Goal: Task Accomplishment & Management: Use online tool/utility

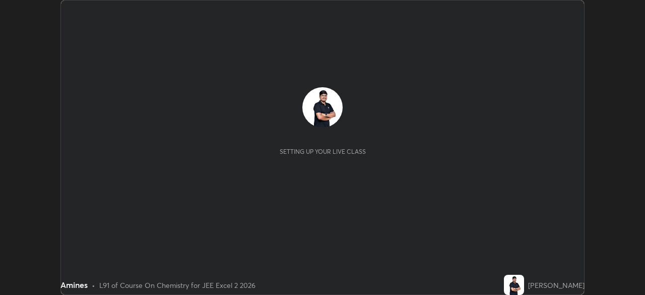
scroll to position [295, 644]
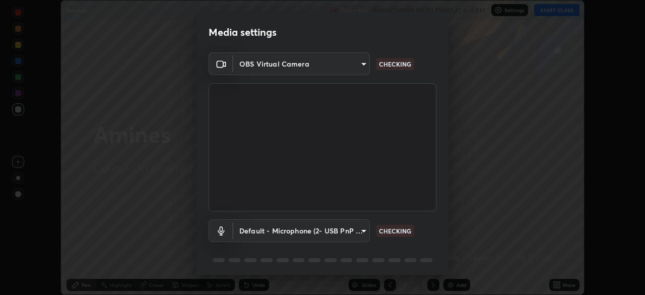
type input "0098613ca96d1cb365b3845fa694b9755ae94ec2d7c0f75973c998bbbf9ace16"
click at [337, 222] on body "Erase all Amines Recording WAS SCHEDULED TO START AT 4:15 PM Settings START CLA…" at bounding box center [322, 147] width 645 height 295
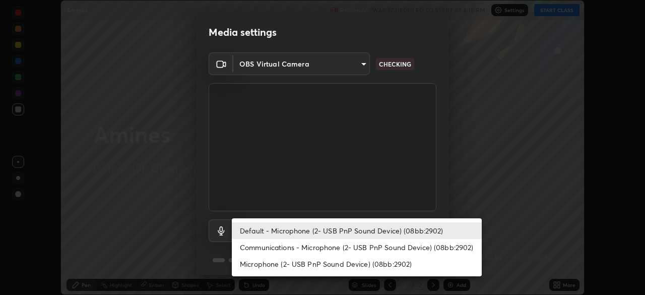
click at [282, 248] on li "Communications - Microphone (2- USB PnP Sound Device) (08bb:2902)" at bounding box center [357, 247] width 250 height 17
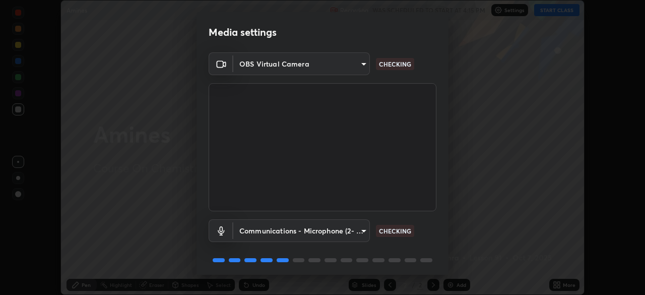
click at [284, 229] on body "Erase all Amines Recording WAS SCHEDULED TO START AT 4:15 PM Settings START CLA…" at bounding box center [322, 147] width 645 height 295
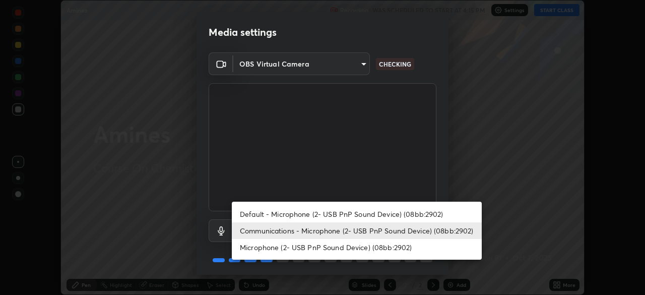
click at [277, 213] on li "Default - Microphone (2- USB PnP Sound Device) (08bb:2902)" at bounding box center [357, 213] width 250 height 17
type input "default"
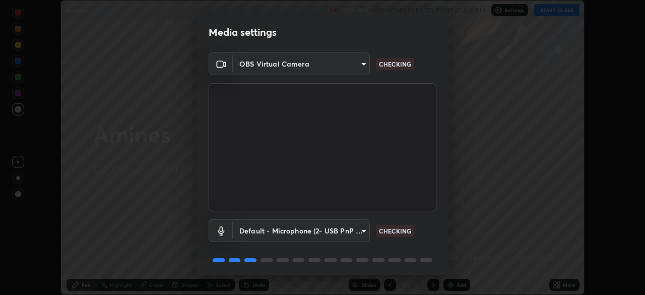
scroll to position [36, 0]
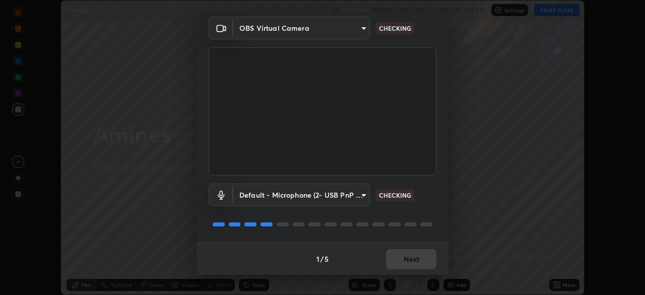
click at [316, 185] on body "Erase all Amines Recording WAS SCHEDULED TO START AT 4:15 PM Settings START CLA…" at bounding box center [322, 147] width 645 height 295
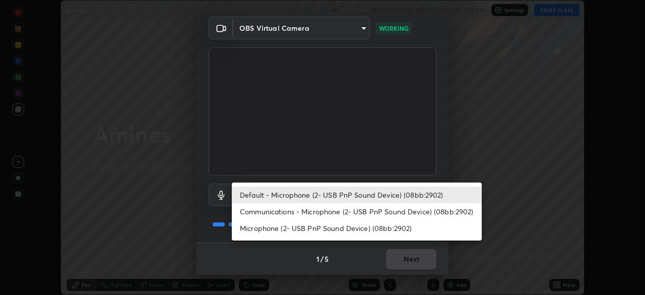
click at [316, 161] on div at bounding box center [322, 147] width 645 height 295
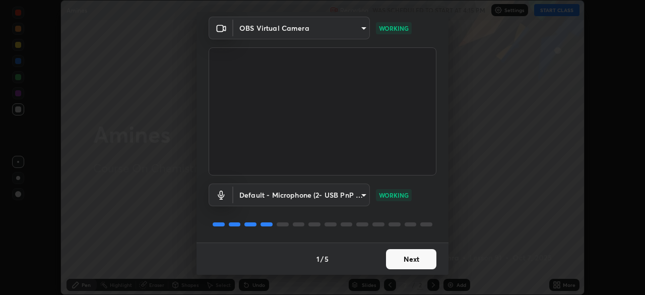
click at [404, 259] on button "Next" at bounding box center [411, 259] width 50 height 20
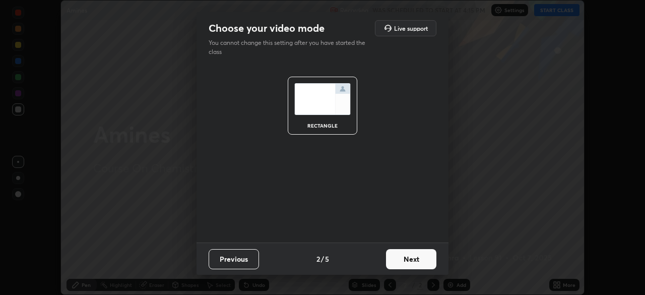
scroll to position [0, 0]
click at [404, 261] on button "Next" at bounding box center [411, 259] width 50 height 20
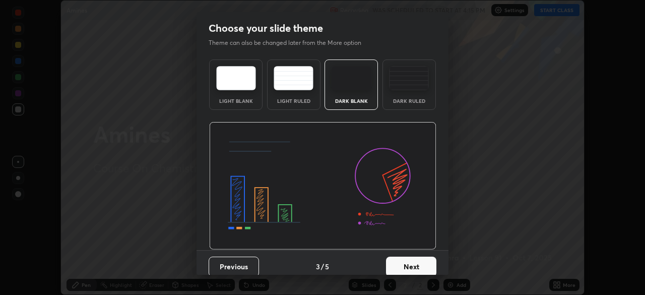
click at [406, 256] on button "Next" at bounding box center [411, 266] width 50 height 20
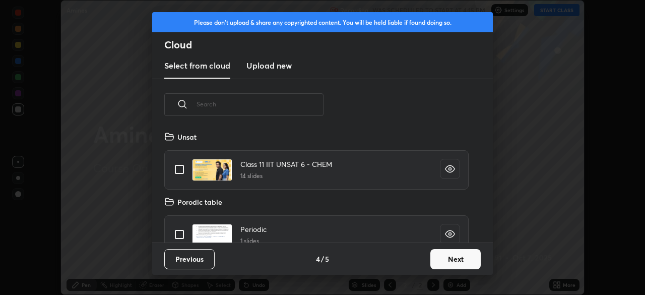
scroll to position [112, 323]
click at [441, 261] on button "Next" at bounding box center [455, 259] width 50 height 20
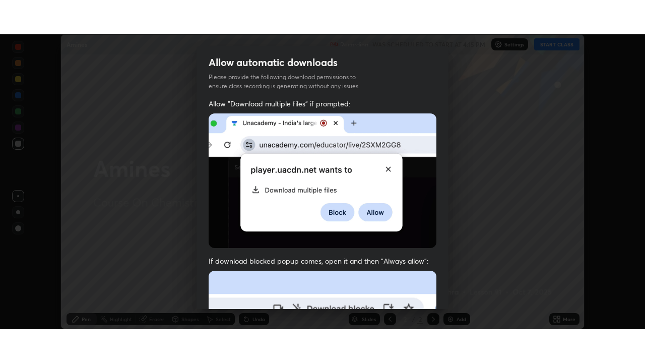
scroll to position [241, 0]
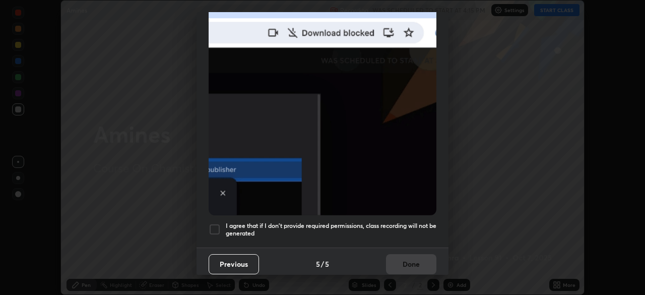
click at [226, 224] on h5 "I agree that if I don't provide required permissions, class recording will not …" at bounding box center [331, 230] width 211 height 16
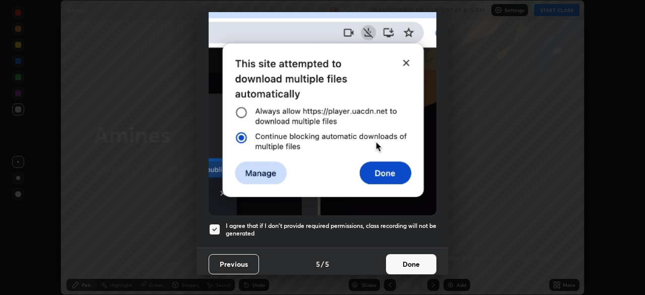
click at [401, 256] on button "Done" at bounding box center [411, 264] width 50 height 20
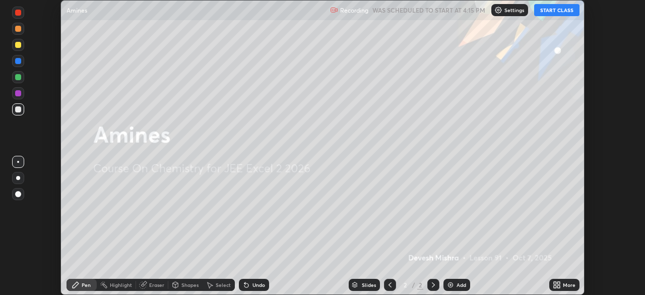
click at [546, 13] on button "START CLASS" at bounding box center [556, 10] width 45 height 12
click at [556, 282] on icon at bounding box center [555, 283] width 3 height 3
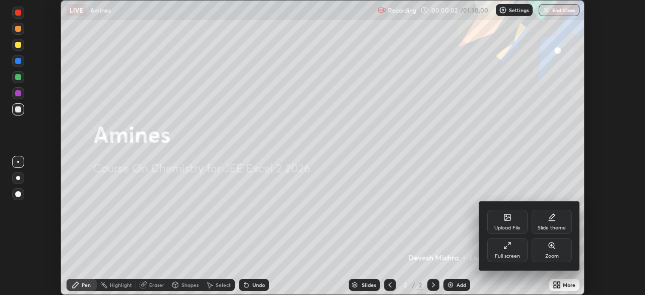
click at [500, 248] on div "Full screen" at bounding box center [507, 250] width 40 height 24
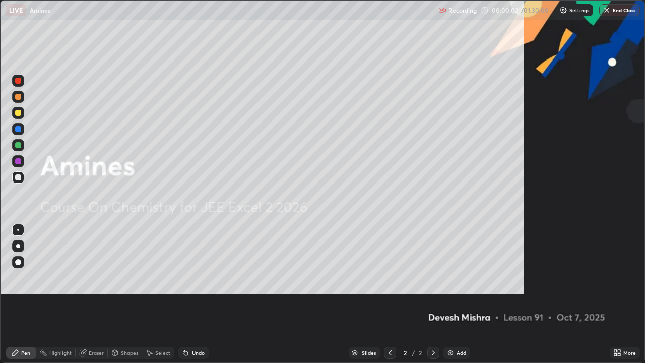
scroll to position [363, 645]
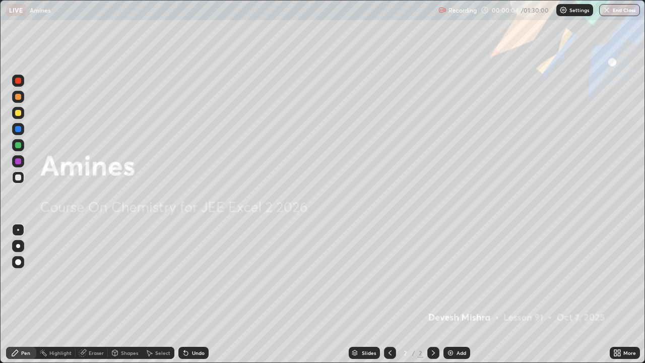
click at [446, 294] on img at bounding box center [450, 353] width 8 height 8
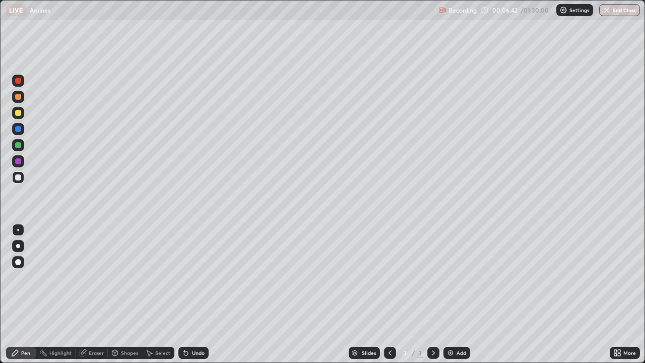
click at [19, 146] on div at bounding box center [18, 145] width 6 height 6
click at [184, 294] on icon at bounding box center [184, 350] width 1 height 1
click at [184, 294] on icon at bounding box center [186, 353] width 4 height 4
click at [17, 177] on div at bounding box center [18, 177] width 6 height 6
click at [16, 162] on div at bounding box center [18, 161] width 6 height 6
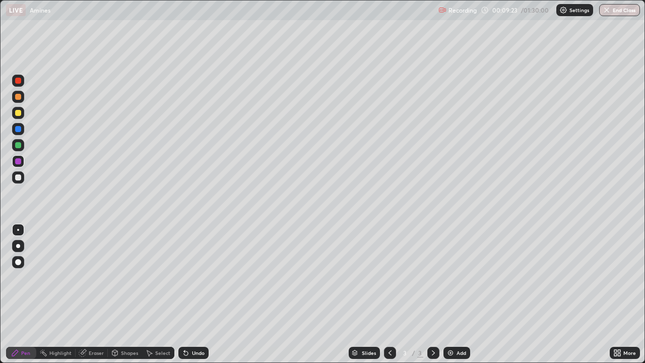
click at [20, 146] on div at bounding box center [18, 145] width 6 height 6
click at [20, 130] on div at bounding box center [18, 129] width 6 height 6
click at [19, 114] on div at bounding box center [18, 113] width 6 height 6
click at [82, 294] on icon at bounding box center [82, 353] width 7 height 7
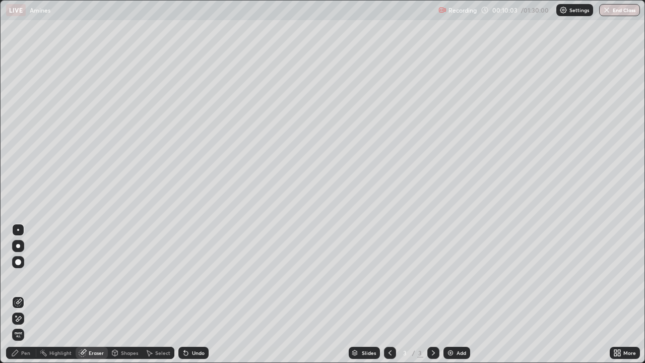
click at [16, 294] on icon at bounding box center [16, 315] width 1 height 1
click at [20, 294] on div "Pen" at bounding box center [21, 353] width 30 height 12
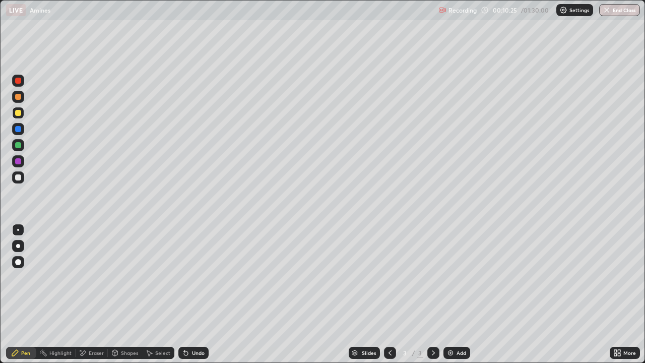
click at [449, 294] on img at bounding box center [450, 353] width 8 height 8
click at [17, 176] on div at bounding box center [18, 177] width 6 height 6
click at [20, 163] on div at bounding box center [18, 161] width 6 height 6
click at [18, 178] on div at bounding box center [18, 177] width 6 height 6
click at [19, 147] on div at bounding box center [18, 145] width 6 height 6
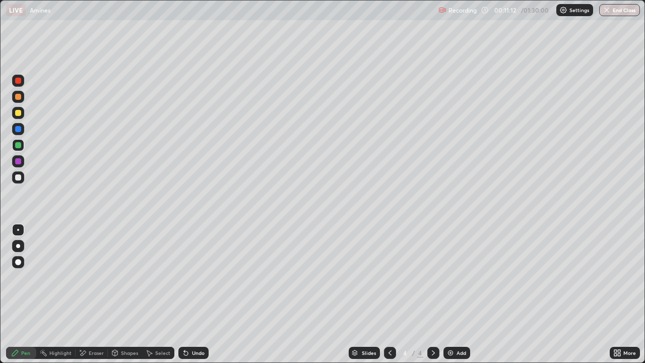
click at [21, 131] on div at bounding box center [18, 129] width 6 height 6
click at [86, 294] on div "Eraser" at bounding box center [92, 353] width 32 height 12
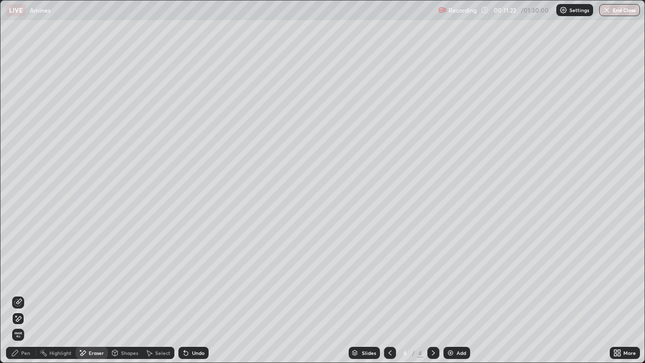
click at [18, 294] on icon at bounding box center [18, 302] width 8 height 8
click at [17, 294] on icon at bounding box center [15, 353] width 8 height 8
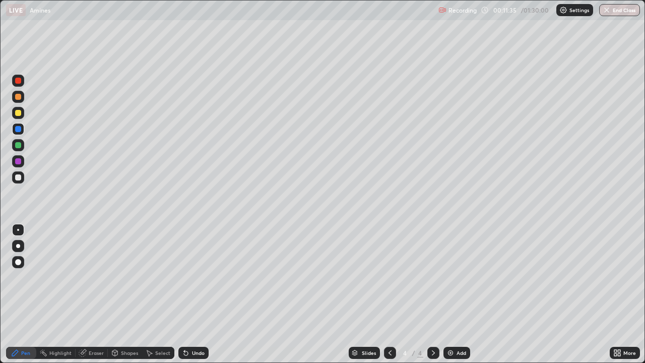
click at [19, 146] on div at bounding box center [18, 145] width 6 height 6
click at [17, 113] on div at bounding box center [18, 113] width 6 height 6
click at [184, 294] on icon at bounding box center [186, 353] width 4 height 4
click at [19, 129] on div at bounding box center [18, 129] width 6 height 6
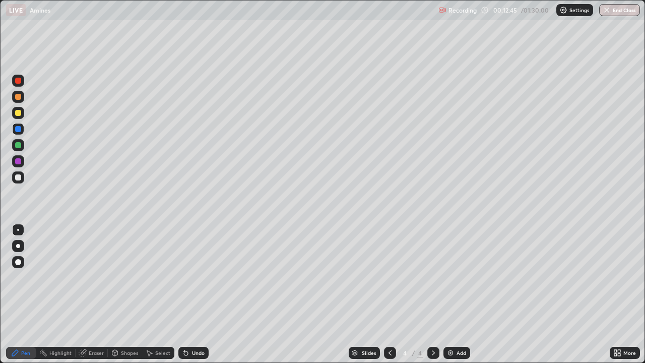
click at [448, 294] on img at bounding box center [450, 353] width 8 height 8
click at [19, 179] on div at bounding box center [18, 177] width 6 height 6
click at [190, 294] on div "Undo" at bounding box center [193, 353] width 30 height 12
click at [18, 160] on div at bounding box center [18, 161] width 6 height 6
click at [16, 146] on div at bounding box center [18, 145] width 6 height 6
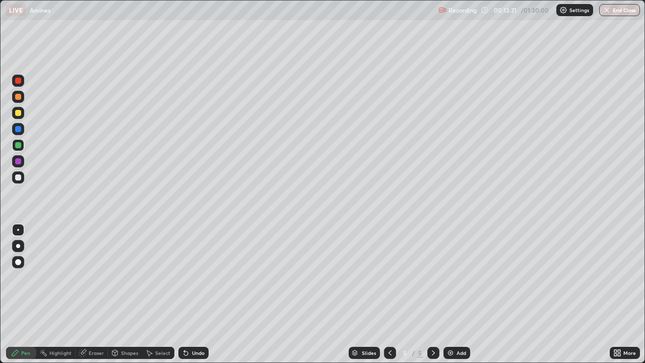
click at [19, 130] on div at bounding box center [18, 129] width 6 height 6
click at [446, 294] on img at bounding box center [450, 353] width 8 height 8
click at [17, 177] on div at bounding box center [18, 177] width 6 height 6
click at [187, 294] on icon at bounding box center [186, 353] width 8 height 8
click at [17, 131] on div at bounding box center [18, 129] width 6 height 6
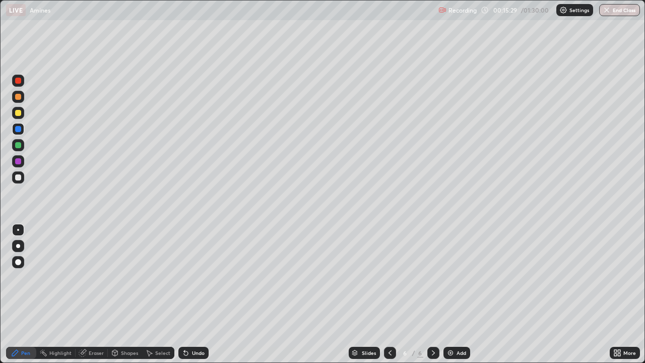
click at [19, 145] on div at bounding box center [18, 145] width 6 height 6
click at [18, 178] on div at bounding box center [18, 177] width 6 height 6
click at [18, 162] on div at bounding box center [18, 161] width 6 height 6
click at [443, 294] on div "Add" at bounding box center [456, 353] width 27 height 12
click at [18, 177] on div at bounding box center [18, 177] width 6 height 6
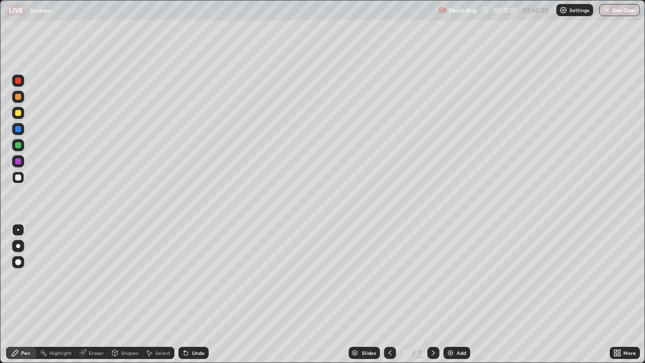
click at [17, 98] on div at bounding box center [18, 97] width 6 height 6
click at [19, 112] on div at bounding box center [18, 113] width 6 height 6
click at [184, 294] on icon at bounding box center [184, 350] width 1 height 1
click at [184, 294] on icon at bounding box center [186, 353] width 4 height 4
click at [17, 146] on div at bounding box center [18, 145] width 6 height 6
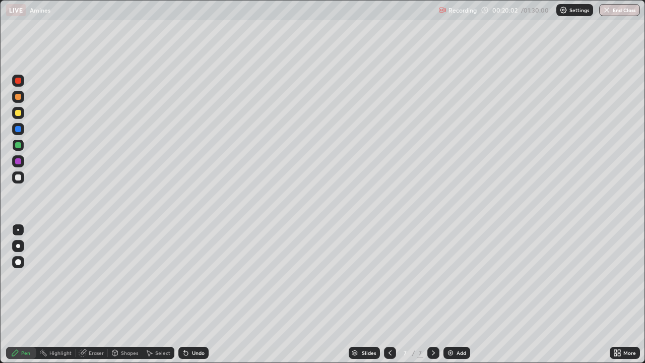
click at [18, 178] on div at bounding box center [18, 177] width 6 height 6
click at [185, 294] on icon at bounding box center [186, 353] width 4 height 4
click at [18, 178] on div at bounding box center [18, 177] width 6 height 6
click at [19, 162] on div at bounding box center [18, 161] width 6 height 6
click at [18, 179] on div at bounding box center [18, 177] width 6 height 6
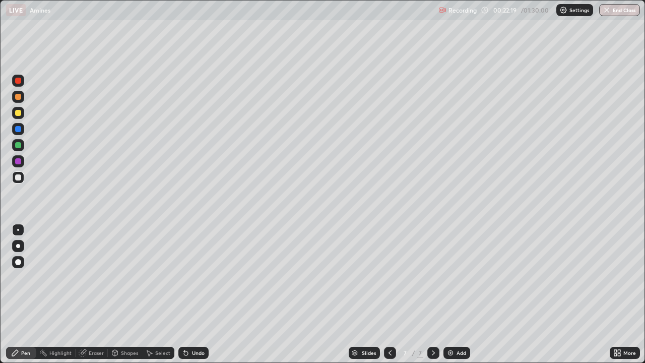
click at [446, 294] on img at bounding box center [450, 353] width 8 height 8
click at [19, 164] on div at bounding box center [18, 161] width 6 height 6
click at [17, 147] on div at bounding box center [18, 145] width 6 height 6
click at [184, 294] on icon at bounding box center [186, 353] width 4 height 4
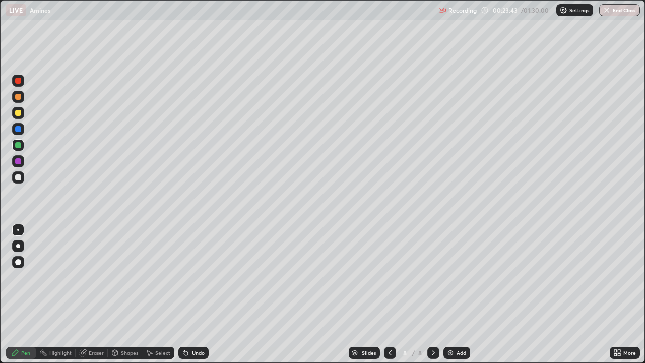
click at [17, 131] on div at bounding box center [18, 129] width 6 height 6
click at [18, 115] on div at bounding box center [18, 113] width 6 height 6
click at [19, 146] on div at bounding box center [18, 145] width 6 height 6
click at [18, 177] on div at bounding box center [18, 177] width 6 height 6
click at [446, 294] on img at bounding box center [450, 353] width 8 height 8
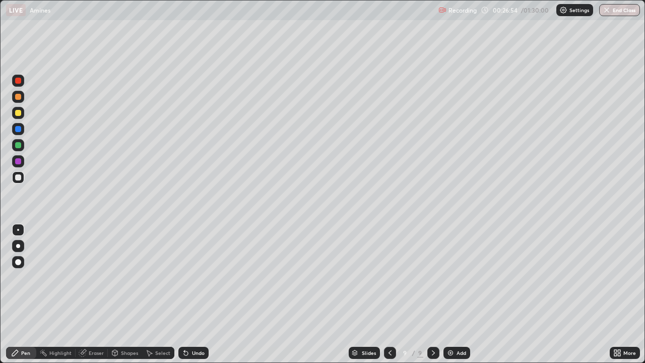
click at [18, 148] on div at bounding box center [18, 145] width 6 height 6
click at [84, 294] on icon at bounding box center [82, 353] width 7 height 7
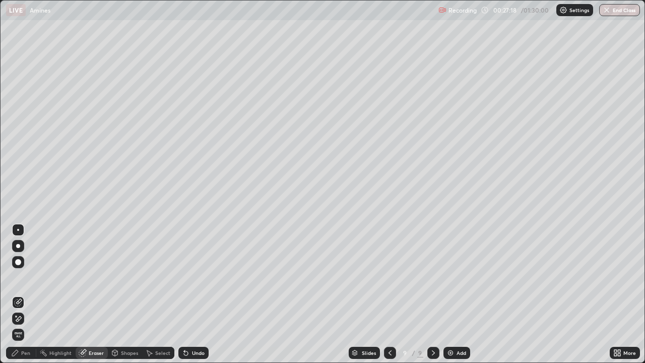
click at [18, 294] on icon at bounding box center [15, 353] width 8 height 8
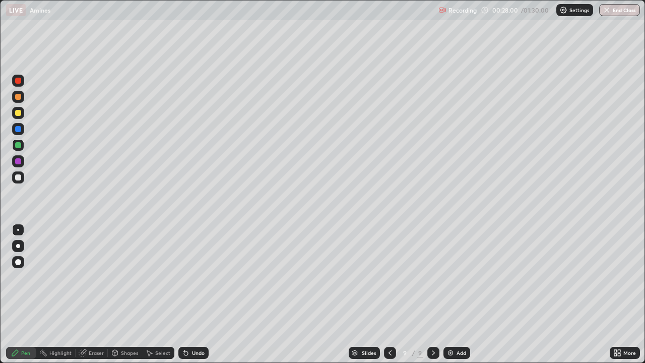
click at [19, 99] on div at bounding box center [18, 97] width 6 height 6
click at [16, 114] on div at bounding box center [18, 113] width 6 height 6
click at [18, 97] on div at bounding box center [18, 97] width 6 height 6
click at [19, 146] on div at bounding box center [18, 145] width 6 height 6
click at [84, 294] on icon at bounding box center [84, 351] width 6 height 5
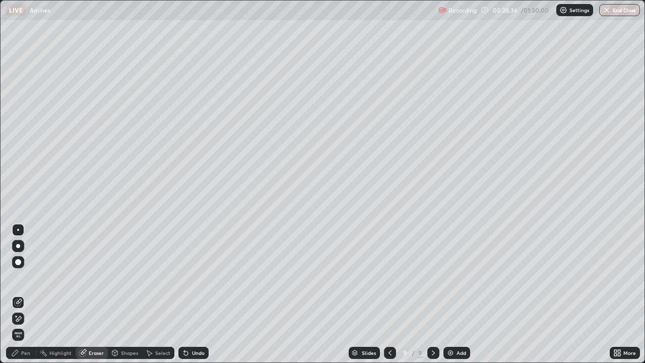
click at [17, 294] on icon at bounding box center [19, 318] width 6 height 5
click at [21, 294] on div "Pen" at bounding box center [21, 353] width 30 height 12
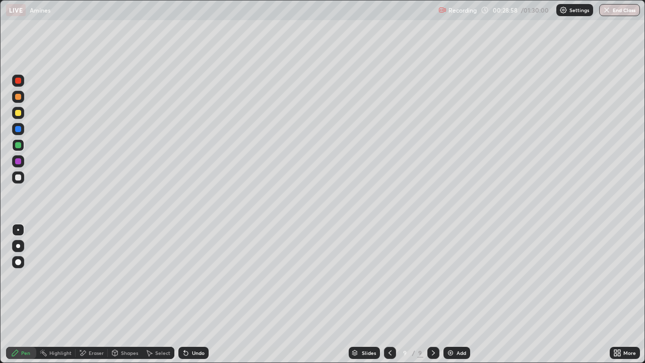
click at [184, 294] on icon at bounding box center [184, 350] width 1 height 1
click at [183, 294] on div "Undo" at bounding box center [193, 353] width 30 height 12
click at [184, 294] on icon at bounding box center [184, 350] width 1 height 1
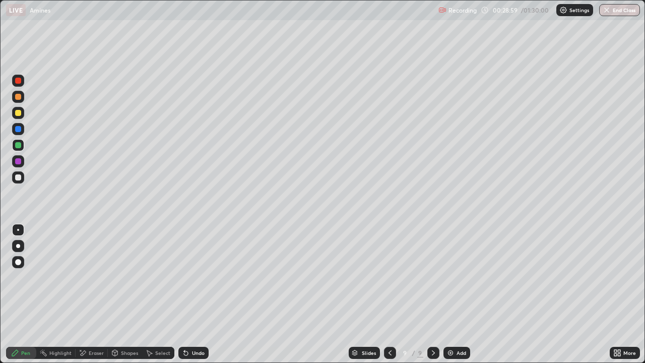
click at [184, 294] on icon at bounding box center [184, 350] width 1 height 1
click at [184, 294] on div "Undo" at bounding box center [193, 353] width 30 height 12
click at [19, 177] on div at bounding box center [18, 177] width 6 height 6
click at [17, 164] on div at bounding box center [18, 161] width 6 height 6
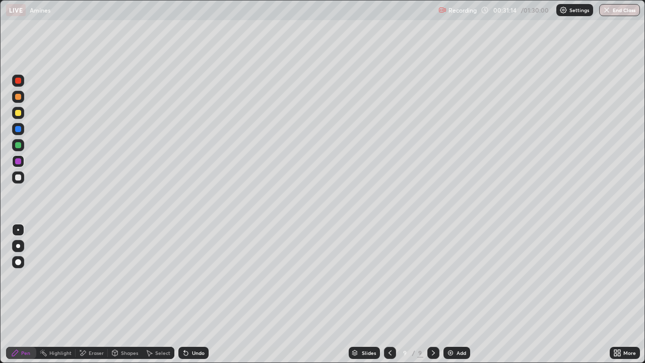
click at [18, 147] on div at bounding box center [18, 145] width 6 height 6
click at [17, 180] on div at bounding box center [18, 177] width 6 height 6
click at [17, 162] on div at bounding box center [18, 161] width 6 height 6
click at [18, 146] on div at bounding box center [18, 145] width 6 height 6
click at [446, 294] on img at bounding box center [450, 353] width 8 height 8
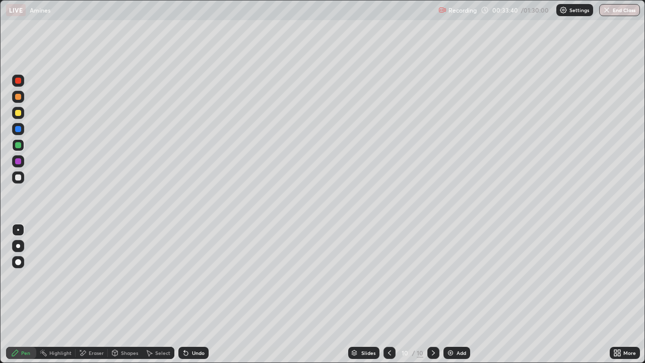
click at [18, 178] on div at bounding box center [18, 177] width 6 height 6
click at [19, 129] on div at bounding box center [18, 129] width 6 height 6
click at [17, 113] on div at bounding box center [18, 113] width 6 height 6
click at [22, 85] on div at bounding box center [18, 81] width 12 height 12
click at [18, 146] on div at bounding box center [18, 145] width 6 height 6
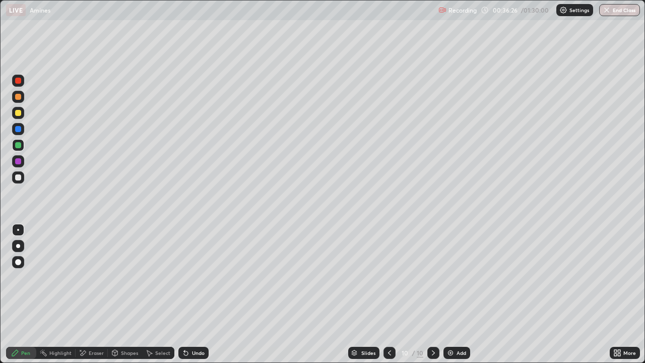
click at [446, 294] on img at bounding box center [450, 353] width 8 height 8
click at [18, 179] on div at bounding box center [18, 177] width 6 height 6
click at [17, 144] on div at bounding box center [18, 145] width 6 height 6
click at [18, 162] on div at bounding box center [18, 161] width 6 height 6
click at [184, 294] on icon at bounding box center [184, 350] width 1 height 1
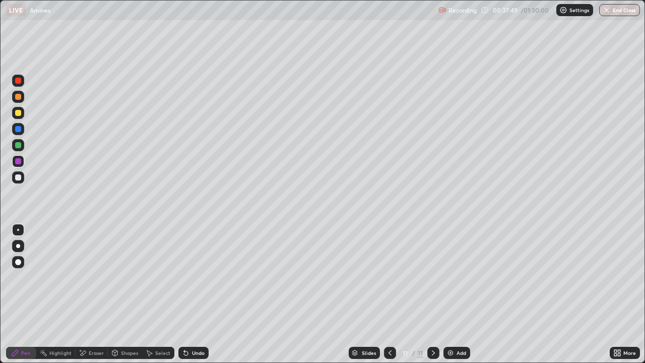
click at [184, 294] on icon at bounding box center [184, 350] width 1 height 1
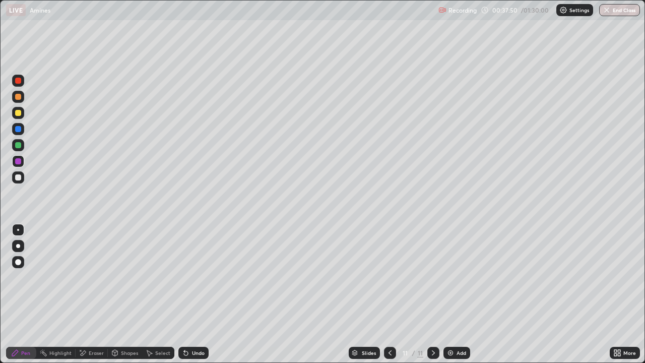
click at [178, 294] on div "Undo" at bounding box center [193, 353] width 30 height 12
click at [184, 294] on icon at bounding box center [184, 350] width 1 height 1
click at [181, 294] on div "Undo" at bounding box center [193, 353] width 30 height 12
click at [182, 294] on div "Undo" at bounding box center [193, 353] width 30 height 12
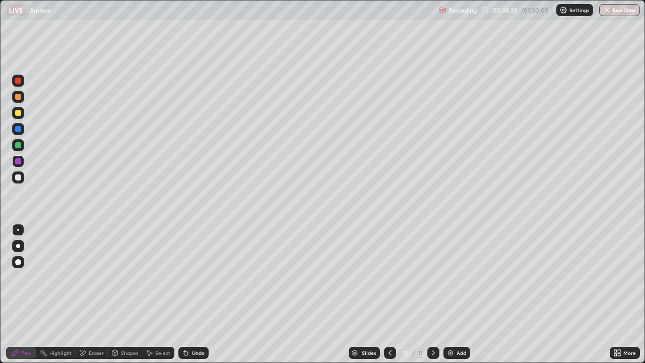
click at [17, 176] on div at bounding box center [18, 177] width 6 height 6
click at [17, 161] on div at bounding box center [18, 161] width 6 height 6
click at [21, 146] on div at bounding box center [18, 145] width 6 height 6
click at [17, 130] on div at bounding box center [18, 129] width 6 height 6
click at [188, 294] on icon at bounding box center [186, 353] width 8 height 8
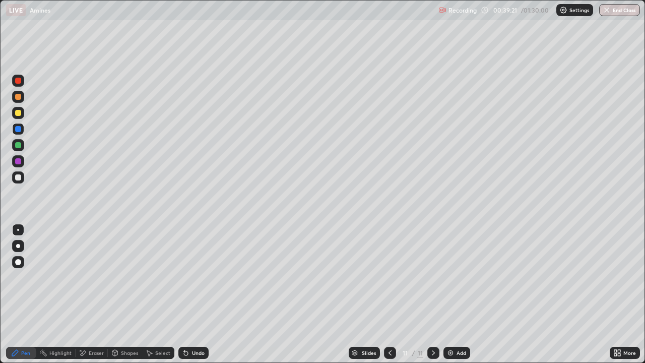
click at [18, 177] on div at bounding box center [18, 177] width 6 height 6
click at [187, 294] on icon at bounding box center [186, 353] width 8 height 8
click at [182, 294] on icon at bounding box center [186, 353] width 8 height 8
click at [17, 147] on div at bounding box center [18, 145] width 6 height 6
click at [450, 294] on img at bounding box center [450, 353] width 8 height 8
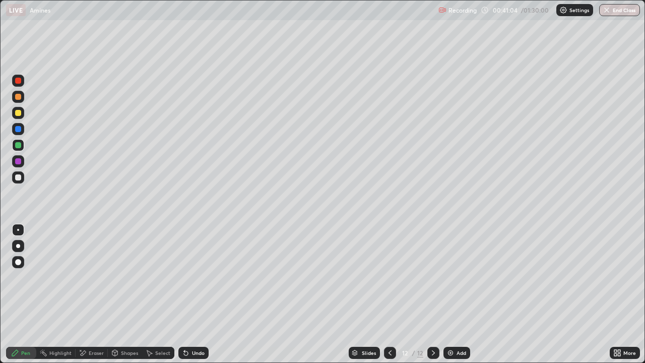
click at [20, 160] on div at bounding box center [18, 161] width 6 height 6
click at [17, 131] on div at bounding box center [18, 129] width 6 height 6
click at [86, 294] on div "Eraser" at bounding box center [92, 353] width 32 height 12
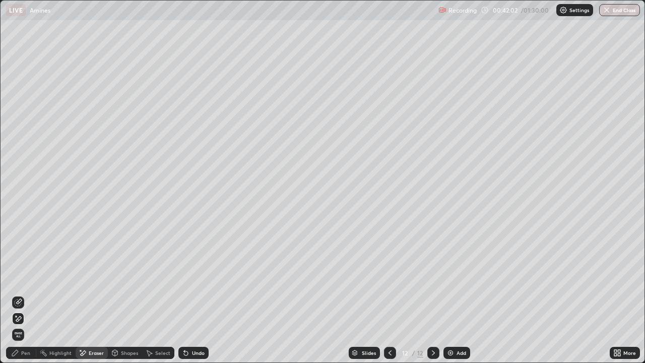
click at [22, 294] on div "Pen" at bounding box center [25, 352] width 9 height 5
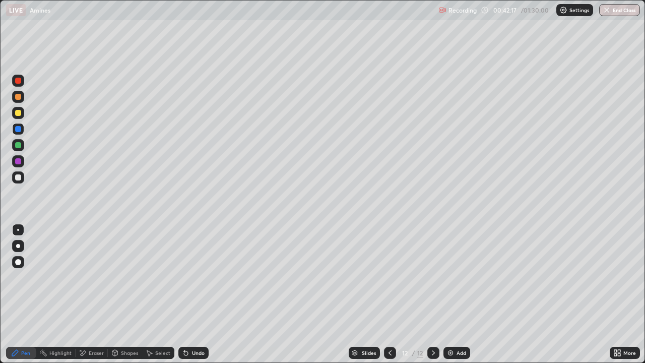
click at [83, 294] on icon at bounding box center [84, 352] width 6 height 5
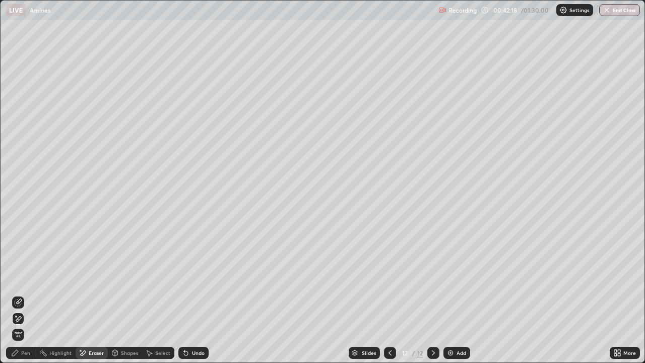
click at [18, 294] on icon at bounding box center [19, 301] width 6 height 5
click at [20, 294] on div "Pen" at bounding box center [21, 353] width 30 height 12
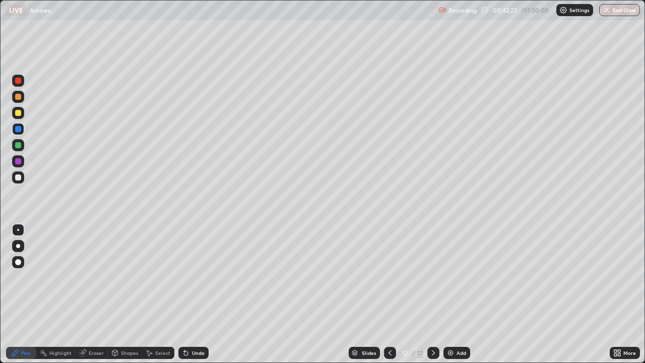
click at [18, 145] on div at bounding box center [18, 145] width 6 height 6
click at [184, 294] on icon at bounding box center [184, 350] width 1 height 1
click at [187, 294] on icon at bounding box center [186, 353] width 8 height 8
click at [184, 294] on icon at bounding box center [184, 350] width 1 height 1
click at [187, 294] on div "Undo" at bounding box center [193, 353] width 30 height 12
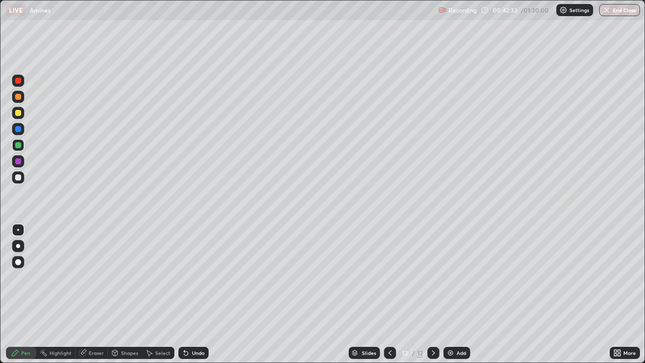
click at [187, 294] on icon at bounding box center [186, 353] width 8 height 8
click at [188, 294] on div "Undo" at bounding box center [193, 353] width 30 height 12
click at [185, 294] on icon at bounding box center [186, 353] width 4 height 4
click at [189, 294] on div "Undo" at bounding box center [193, 353] width 30 height 12
click at [184, 294] on icon at bounding box center [184, 350] width 1 height 1
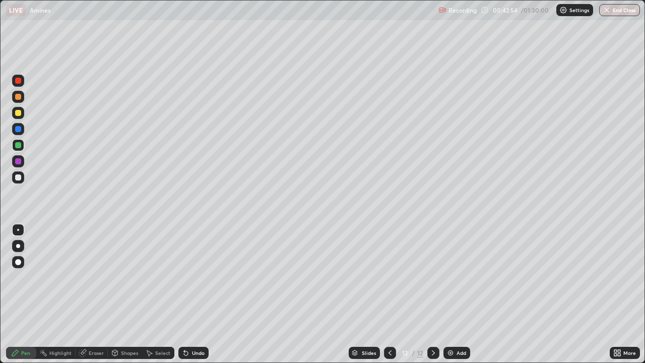
click at [19, 128] on div at bounding box center [18, 129] width 6 height 6
click at [18, 162] on div at bounding box center [18, 161] width 6 height 6
click at [83, 294] on icon at bounding box center [82, 353] width 7 height 7
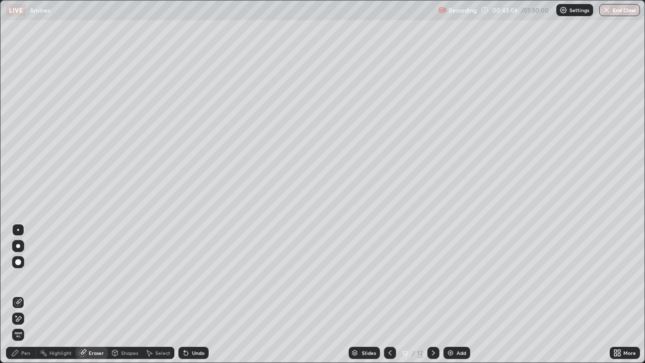
click at [19, 294] on icon at bounding box center [15, 353] width 8 height 8
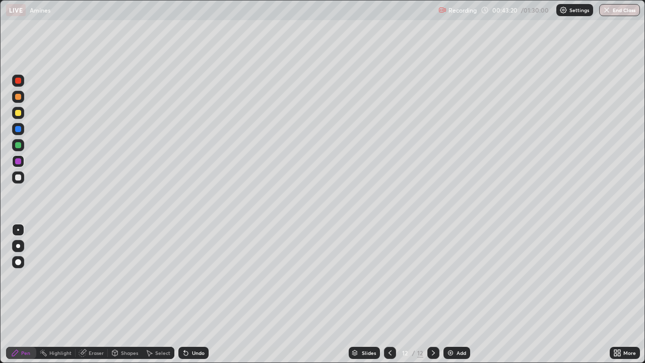
click at [19, 115] on div at bounding box center [18, 113] width 6 height 6
click at [387, 294] on icon at bounding box center [390, 353] width 8 height 8
click at [428, 294] on div at bounding box center [433, 353] width 12 height 12
click at [447, 294] on img at bounding box center [450, 353] width 8 height 8
click at [18, 178] on div at bounding box center [18, 177] width 6 height 6
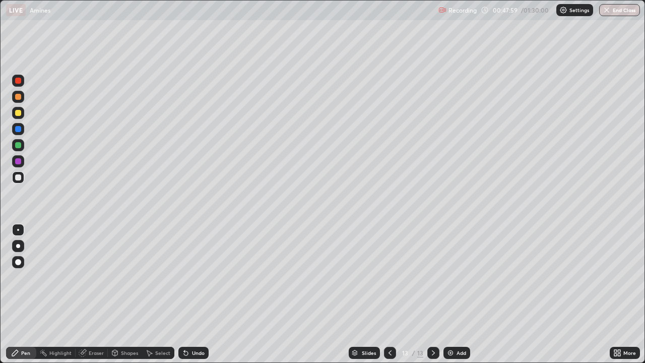
click at [19, 129] on div at bounding box center [18, 129] width 6 height 6
click at [18, 176] on div at bounding box center [18, 177] width 6 height 6
click at [184, 294] on icon at bounding box center [186, 353] width 4 height 4
click at [184, 294] on icon at bounding box center [184, 350] width 1 height 1
click at [448, 294] on img at bounding box center [450, 353] width 8 height 8
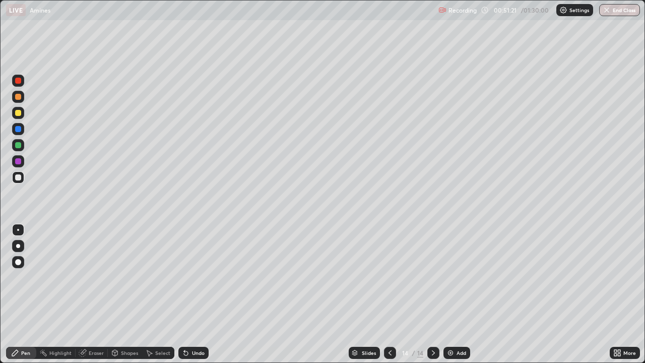
click at [19, 146] on div at bounding box center [18, 145] width 6 height 6
click at [20, 176] on div at bounding box center [18, 177] width 6 height 6
click at [184, 294] on icon at bounding box center [186, 353] width 4 height 4
click at [186, 294] on icon at bounding box center [186, 353] width 8 height 8
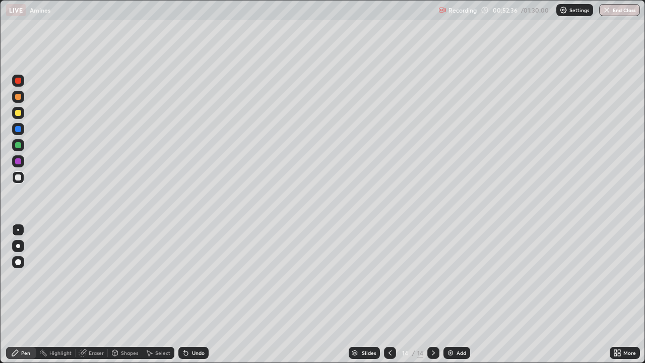
click at [184, 294] on icon at bounding box center [186, 353] width 4 height 4
click at [183, 294] on div "Undo" at bounding box center [193, 353] width 30 height 12
click at [184, 294] on icon at bounding box center [186, 353] width 4 height 4
click at [87, 294] on div "Eraser" at bounding box center [92, 353] width 32 height 12
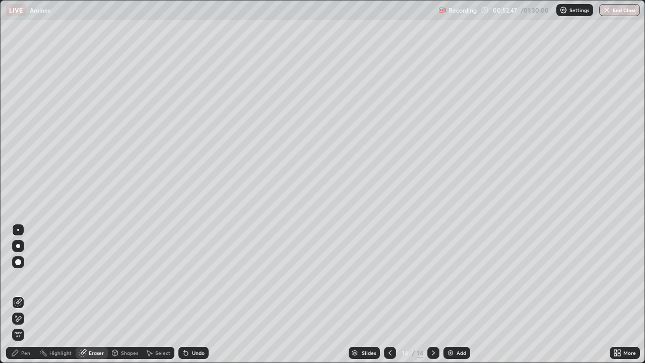
click at [19, 294] on icon at bounding box center [15, 353] width 8 height 8
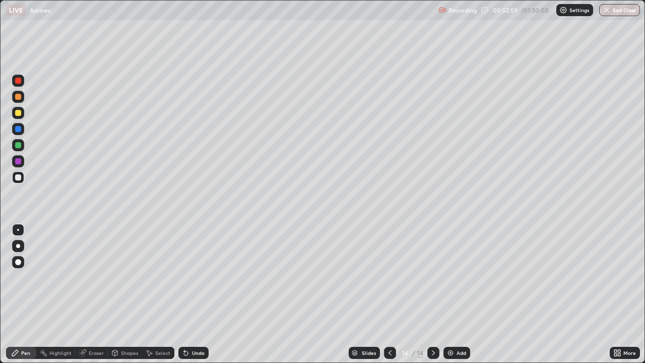
click at [17, 146] on div at bounding box center [18, 145] width 6 height 6
click at [19, 112] on div at bounding box center [18, 113] width 6 height 6
click at [446, 294] on div "Add" at bounding box center [456, 353] width 27 height 12
click at [186, 294] on icon at bounding box center [186, 353] width 8 height 8
click at [18, 129] on div at bounding box center [18, 129] width 6 height 6
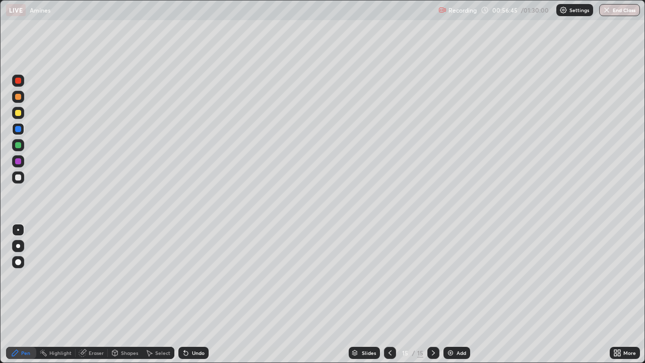
click at [18, 160] on div at bounding box center [18, 161] width 6 height 6
click at [16, 130] on div at bounding box center [18, 129] width 6 height 6
click at [189, 294] on div "Undo" at bounding box center [193, 353] width 30 height 12
click at [184, 294] on icon at bounding box center [186, 353] width 4 height 4
click at [186, 294] on icon at bounding box center [186, 353] width 4 height 4
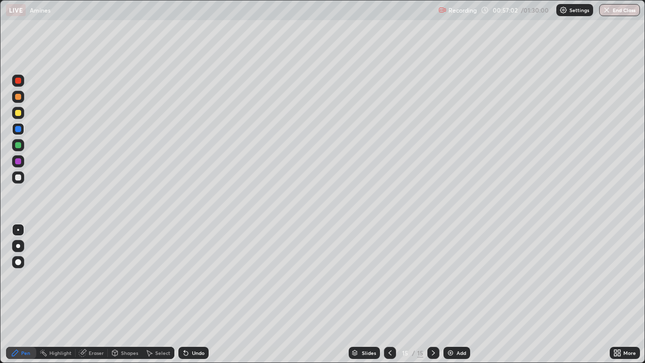
click at [18, 146] on div at bounding box center [18, 145] width 6 height 6
click at [18, 179] on div at bounding box center [18, 177] width 6 height 6
click at [17, 146] on div at bounding box center [18, 145] width 6 height 6
click at [389, 294] on icon at bounding box center [390, 353] width 8 height 8
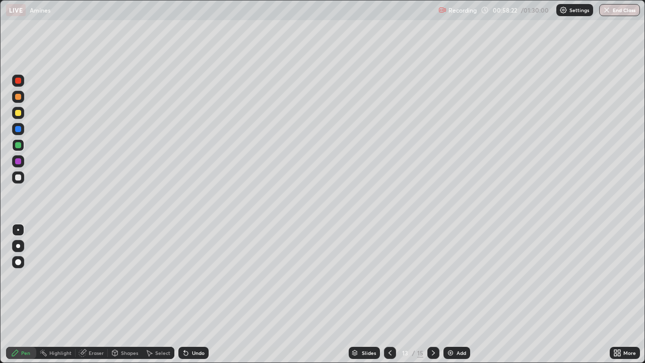
click at [432, 294] on icon at bounding box center [433, 353] width 8 height 8
click at [430, 294] on icon at bounding box center [433, 353] width 8 height 8
click at [446, 294] on img at bounding box center [450, 353] width 8 height 8
click at [19, 175] on div at bounding box center [18, 177] width 6 height 6
click at [184, 294] on icon at bounding box center [186, 353] width 4 height 4
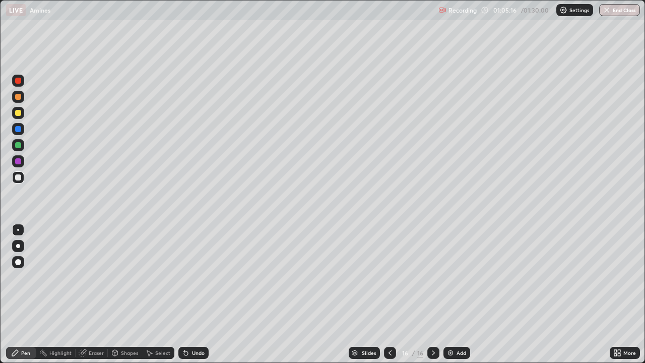
click at [188, 294] on icon at bounding box center [186, 353] width 8 height 8
click at [17, 117] on div at bounding box center [18, 113] width 12 height 12
click at [446, 294] on div "Add" at bounding box center [456, 353] width 27 height 12
click at [19, 147] on div at bounding box center [18, 145] width 6 height 6
click at [18, 178] on div at bounding box center [18, 177] width 6 height 6
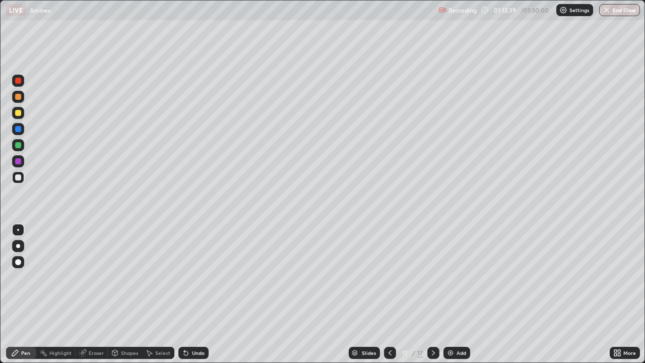
click at [450, 294] on img at bounding box center [450, 353] width 8 height 8
click at [387, 294] on icon at bounding box center [390, 353] width 8 height 8
click at [449, 294] on img at bounding box center [450, 353] width 8 height 8
click at [19, 145] on div at bounding box center [18, 145] width 6 height 6
click at [19, 115] on div at bounding box center [18, 113] width 6 height 6
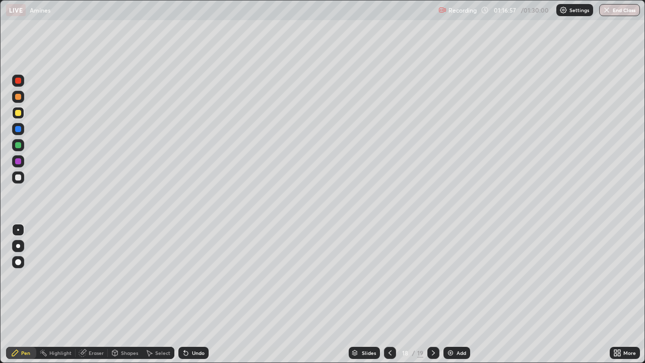
click at [90, 294] on div "Eraser" at bounding box center [96, 352] width 15 height 5
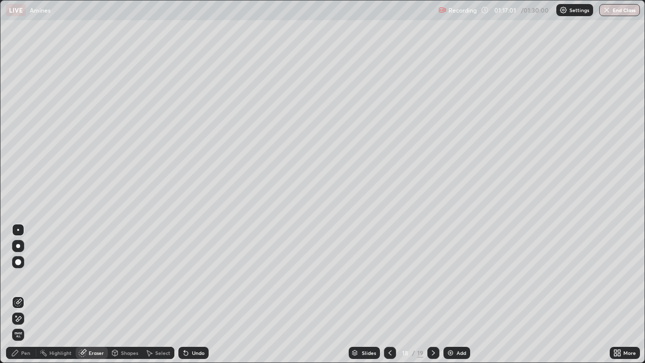
click at [23, 294] on div "Pen" at bounding box center [25, 352] width 9 height 5
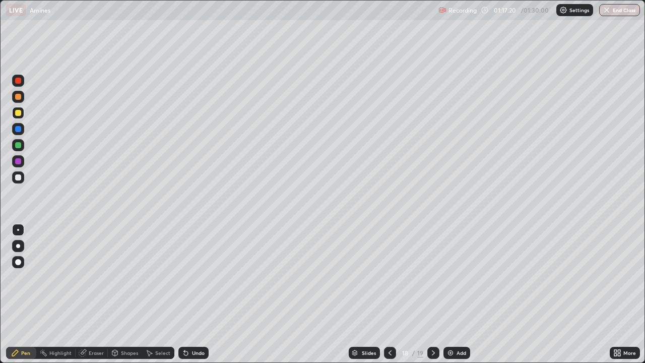
click at [18, 146] on div at bounding box center [18, 145] width 6 height 6
click at [16, 178] on div at bounding box center [18, 177] width 6 height 6
click at [83, 294] on icon at bounding box center [82, 353] width 7 height 7
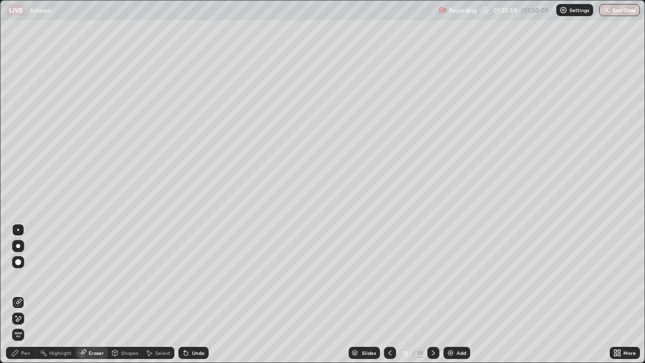
click at [22, 294] on div "Pen" at bounding box center [25, 352] width 9 height 5
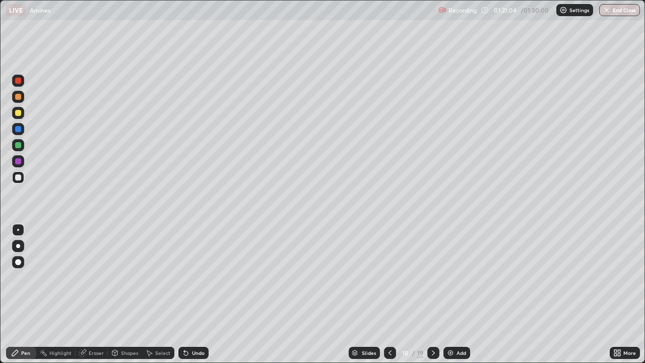
click at [87, 294] on div "Eraser" at bounding box center [92, 353] width 32 height 12
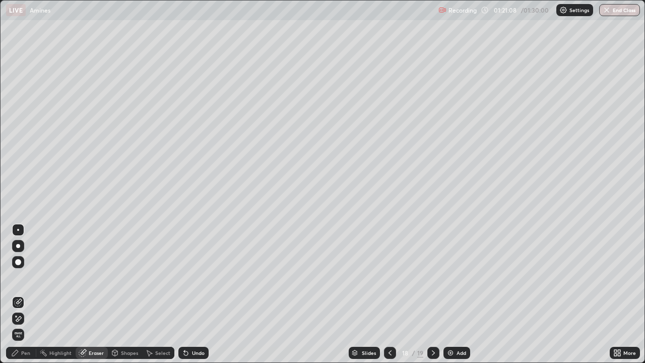
click at [25, 294] on div "Pen" at bounding box center [25, 352] width 9 height 5
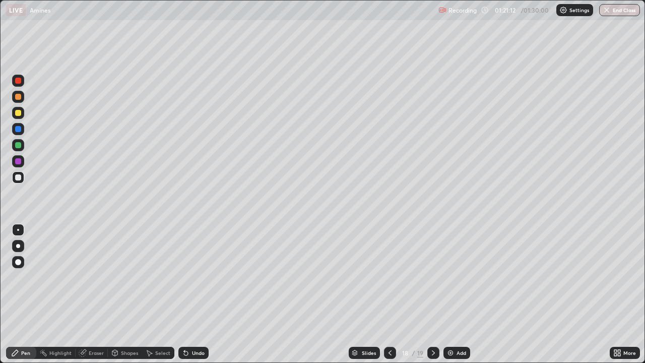
click at [84, 294] on icon at bounding box center [84, 351] width 6 height 5
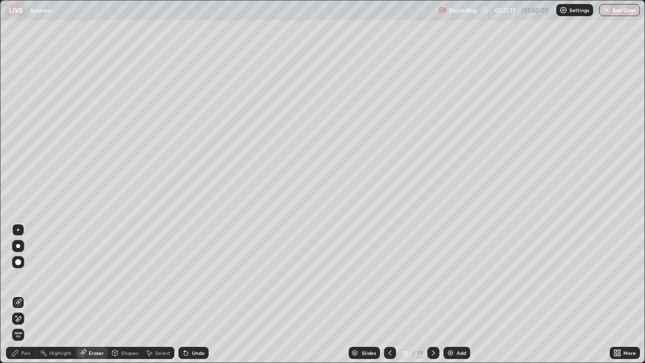
click at [28, 294] on div "Pen" at bounding box center [25, 352] width 9 height 5
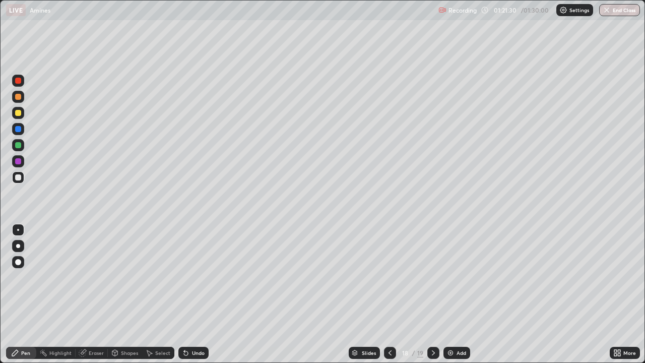
click at [447, 294] on img at bounding box center [450, 353] width 8 height 8
click at [387, 294] on icon at bounding box center [389, 353] width 8 height 8
click at [388, 294] on icon at bounding box center [389, 352] width 3 height 5
click at [387, 294] on icon at bounding box center [389, 353] width 8 height 8
click at [386, 294] on div at bounding box center [389, 353] width 12 height 12
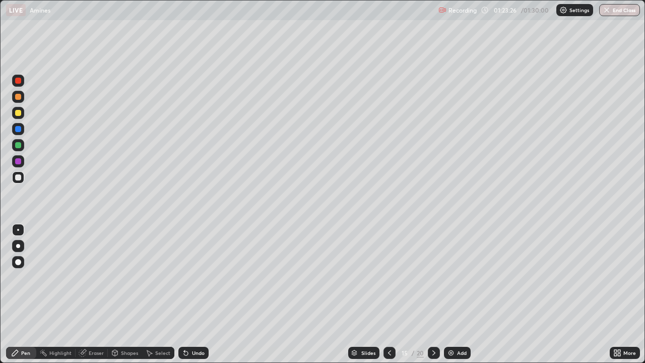
click at [385, 294] on div at bounding box center [389, 352] width 12 height 20
click at [388, 294] on icon at bounding box center [389, 353] width 8 height 8
click at [385, 294] on icon at bounding box center [389, 353] width 8 height 8
click at [384, 294] on div at bounding box center [389, 353] width 12 height 12
click at [434, 294] on icon at bounding box center [434, 353] width 8 height 8
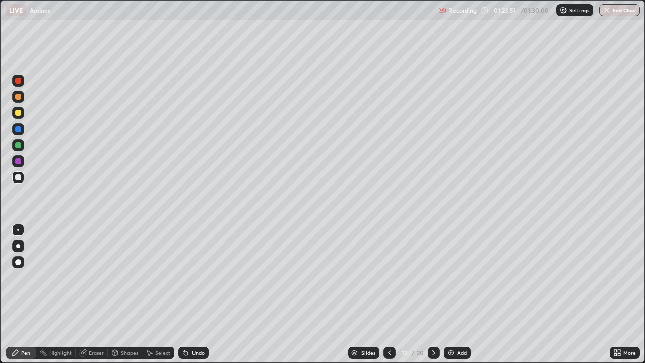
click at [434, 294] on icon at bounding box center [434, 353] width 8 height 8
click at [433, 294] on icon at bounding box center [434, 353] width 8 height 8
click at [435, 294] on icon at bounding box center [434, 353] width 8 height 8
click at [435, 294] on div at bounding box center [434, 353] width 12 height 12
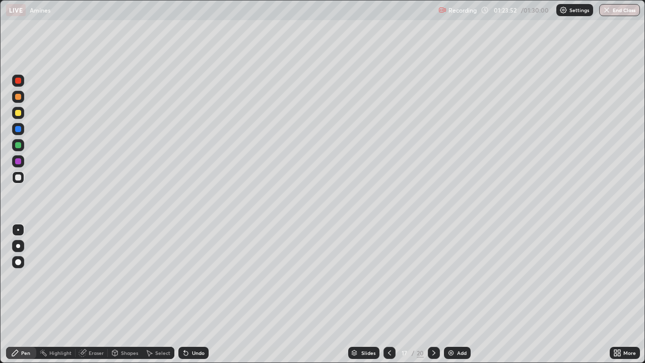
click at [433, 294] on icon at bounding box center [434, 353] width 8 height 8
click at [434, 294] on icon at bounding box center [434, 353] width 8 height 8
click at [388, 294] on icon at bounding box center [389, 353] width 8 height 8
click at [17, 81] on div at bounding box center [18, 81] width 6 height 6
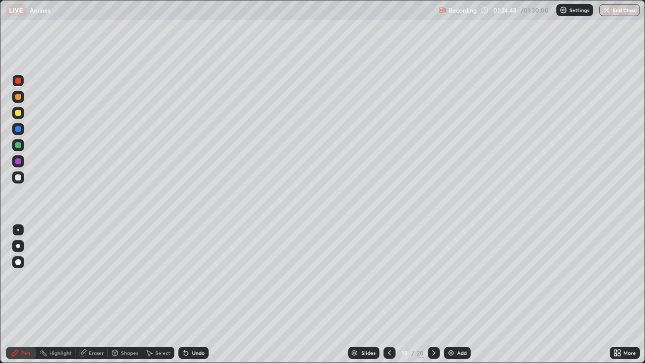
click at [184, 294] on icon at bounding box center [186, 353] width 4 height 4
click at [184, 294] on icon at bounding box center [184, 350] width 1 height 1
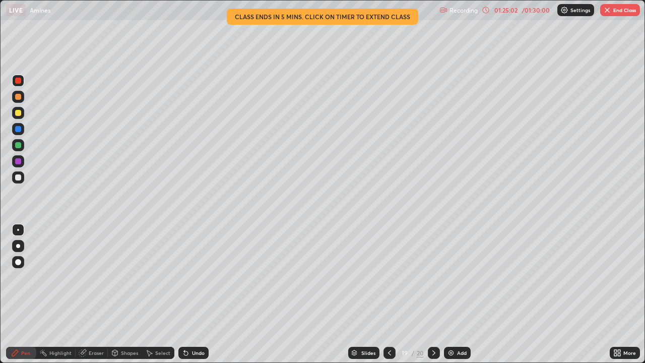
click at [17, 163] on div at bounding box center [18, 161] width 6 height 6
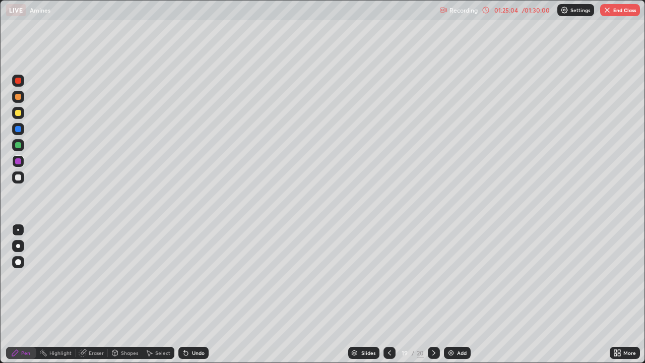
click at [184, 294] on icon at bounding box center [184, 350] width 1 height 1
click at [205, 294] on div "Undo" at bounding box center [191, 352] width 34 height 20
click at [17, 176] on div at bounding box center [18, 177] width 6 height 6
click at [19, 148] on div at bounding box center [18, 145] width 6 height 6
click at [16, 113] on div at bounding box center [18, 113] width 6 height 6
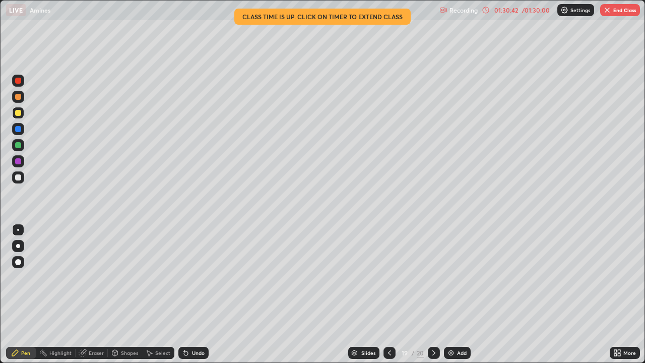
click at [615, 7] on button "End Class" at bounding box center [620, 10] width 40 height 12
click at [617, 8] on div at bounding box center [322, 181] width 645 height 363
click at [626, 9] on button "End Class" at bounding box center [620, 10] width 40 height 12
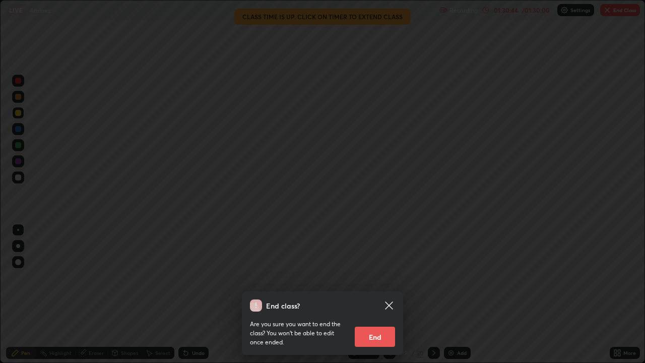
click at [375, 294] on button "End" at bounding box center [375, 336] width 40 height 20
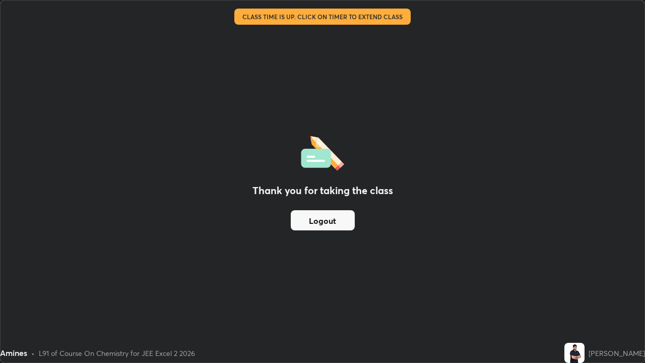
click at [379, 294] on div "Thank you for taking the class Logout" at bounding box center [323, 182] width 644 height 362
click at [313, 220] on button "Logout" at bounding box center [323, 220] width 64 height 20
click at [319, 222] on button "Logout" at bounding box center [323, 220] width 64 height 20
